Goal: Information Seeking & Learning: Learn about a topic

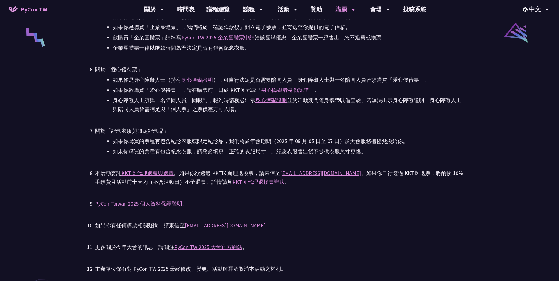
scroll to position [1439, 0]
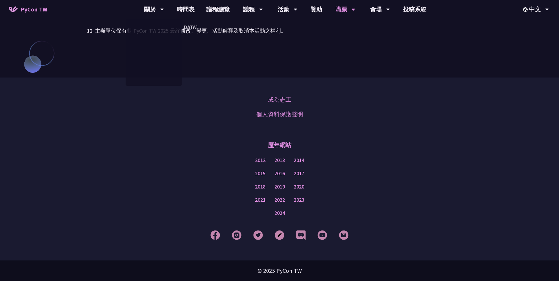
click at [39, 13] on span "PyCon TW" at bounding box center [34, 9] width 27 height 9
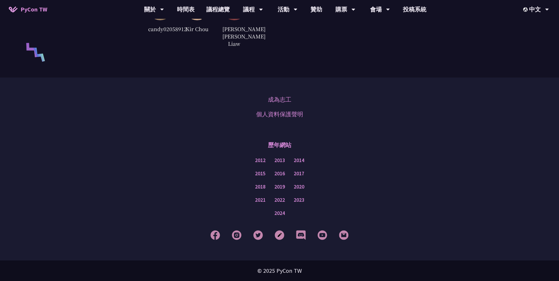
scroll to position [1408, 0]
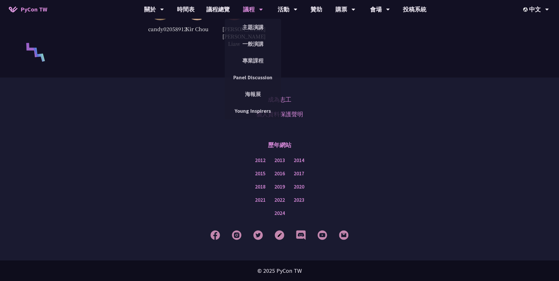
click at [164, 9] on div "議程" at bounding box center [154, 9] width 20 height 19
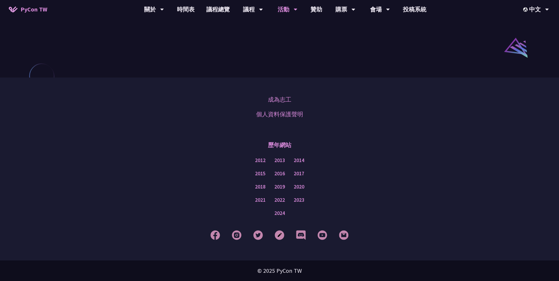
drag, startPoint x: 455, startPoint y: 85, endPoint x: 460, endPoint y: 21, distance: 64.4
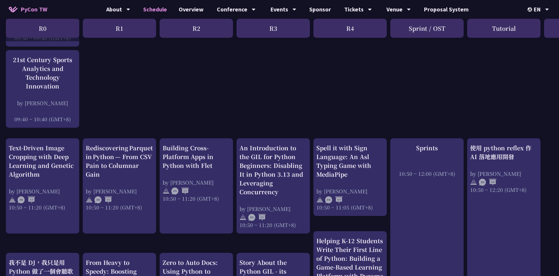
scroll to position [122, 0]
